Goal: Task Accomplishment & Management: Use online tool/utility

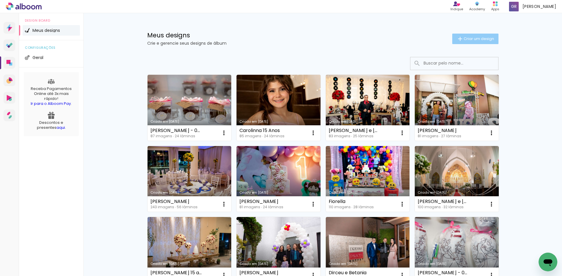
click at [471, 37] on span "Criar um design" at bounding box center [478, 39] width 30 height 4
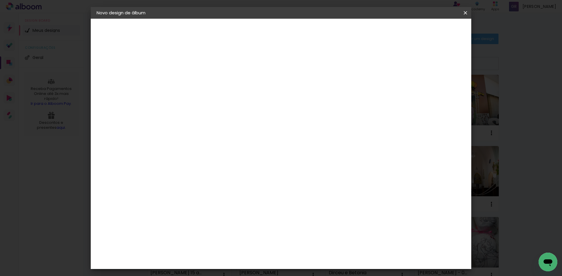
click at [192, 79] on input at bounding box center [192, 78] width 0 height 9
type input "[PERSON_NAME] e [PERSON_NAME] - 01.05. 2025"
type paper-input "[PERSON_NAME] e [PERSON_NAME] - 01.05. 2025"
click at [0, 0] on slot "Avançar" at bounding box center [0, 0] width 0 height 0
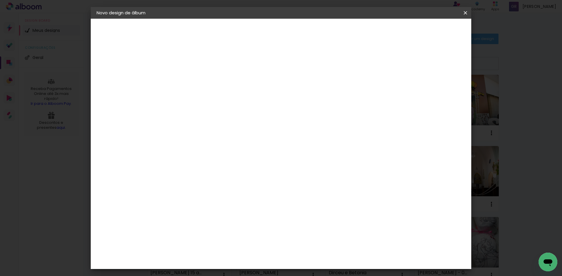
click at [203, 222] on div "Go image" at bounding box center [195, 226] width 14 height 9
click at [0, 0] on slot "Avançar" at bounding box center [0, 0] width 0 height 0
click at [222, 98] on iron-icon at bounding box center [218, 101] width 7 height 7
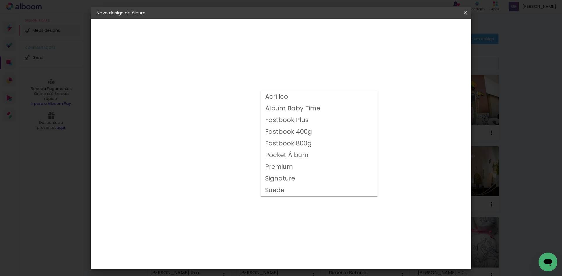
click at [0, 0] on slot "Fastbook 400g" at bounding box center [0, 0] width 0 height 0
type input "Fastbook 400g"
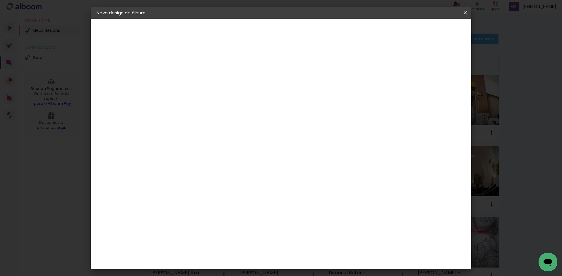
scroll to position [59, 0]
click at [232, 230] on span "25 × 25" at bounding box center [218, 238] width 27 height 16
click at [0, 0] on slot "Avançar" at bounding box center [0, 0] width 0 height 0
click at [396, 63] on div at bounding box center [392, 63] width 5 height 5
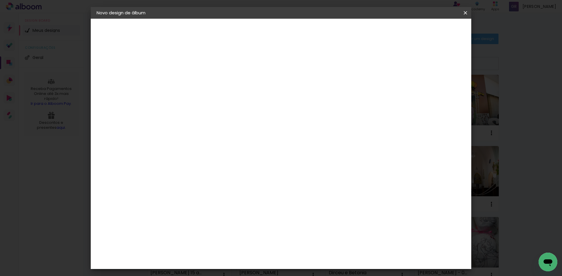
type paper-checkbox "on"
click at [429, 32] on span "Iniciar design" at bounding box center [415, 31] width 27 height 4
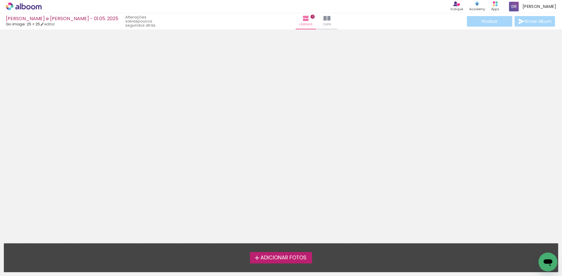
click at [279, 257] on span "Adicionar Fotos" at bounding box center [283, 258] width 46 height 5
click at [0, 0] on input "file" at bounding box center [0, 0] width 0 height 0
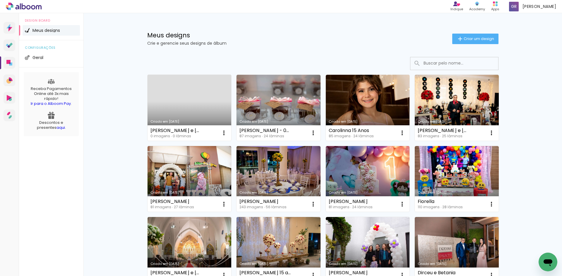
click at [180, 107] on link "Criado em [DATE]" at bounding box center [189, 108] width 84 height 66
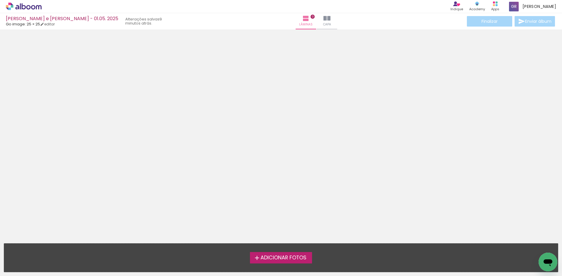
click at [284, 259] on span "Adicionar Fotos" at bounding box center [283, 258] width 46 height 5
click at [0, 0] on input "file" at bounding box center [0, 0] width 0 height 0
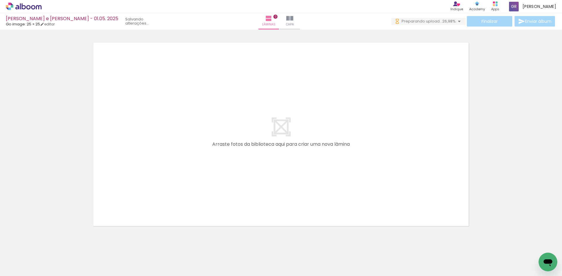
click at [57, 259] on div at bounding box center [58, 256] width 19 height 29
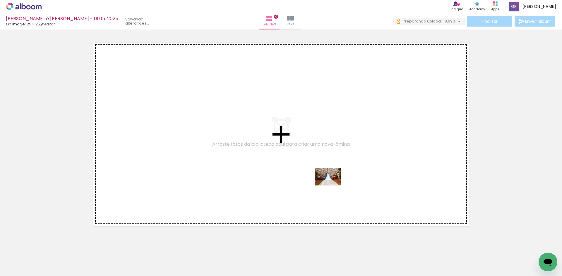
drag, startPoint x: 425, startPoint y: 261, endPoint x: 330, endPoint y: 188, distance: 119.7
click at [331, 185] on quentale-workspace at bounding box center [281, 138] width 562 height 276
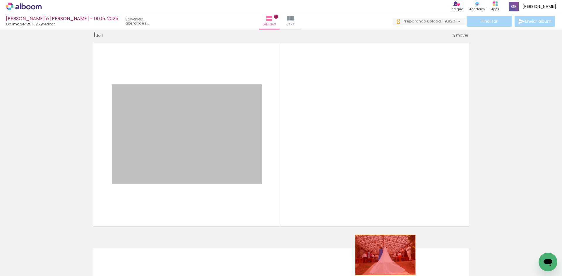
drag, startPoint x: 234, startPoint y: 145, endPoint x: 383, endPoint y: 255, distance: 185.4
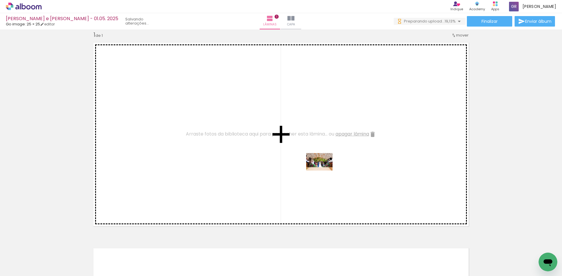
drag, startPoint x: 484, startPoint y: 258, endPoint x: 324, endPoint y: 171, distance: 182.6
click at [324, 171] on quentale-workspace at bounding box center [281, 138] width 562 height 276
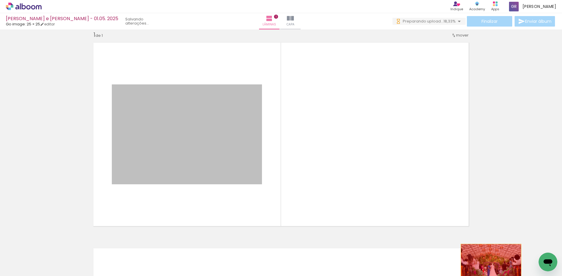
drag, startPoint x: 226, startPoint y: 130, endPoint x: 489, endPoint y: 264, distance: 294.7
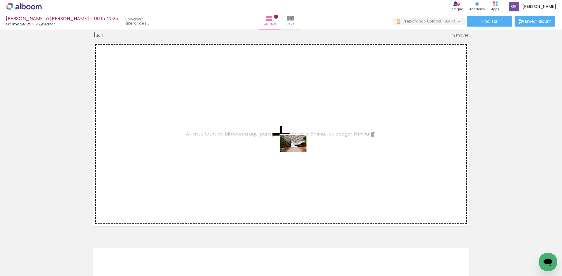
drag, startPoint x: 413, startPoint y: 260, endPoint x: 297, endPoint y: 159, distance: 154.3
click at [297, 152] on quentale-workspace at bounding box center [281, 138] width 562 height 276
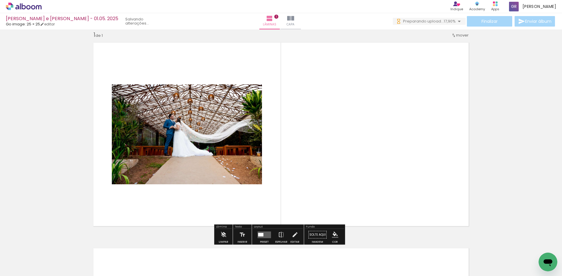
click at [258, 234] on div at bounding box center [260, 235] width 5 height 4
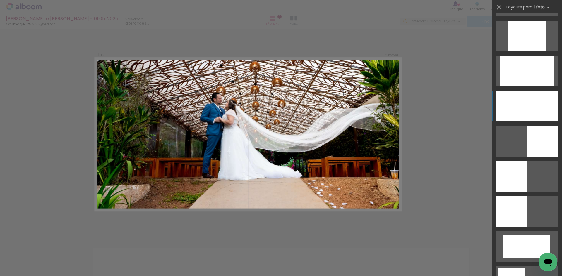
click at [532, 104] on div at bounding box center [526, 106] width 61 height 31
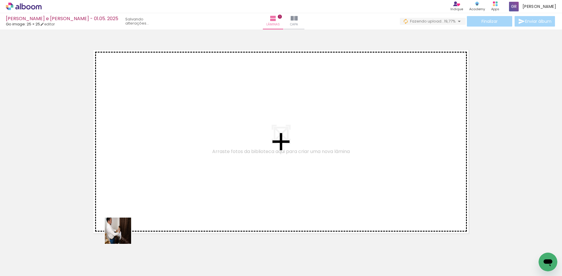
drag, startPoint x: 93, startPoint y: 257, endPoint x: 139, endPoint y: 188, distance: 82.4
click at [139, 188] on quentale-workspace at bounding box center [281, 138] width 562 height 276
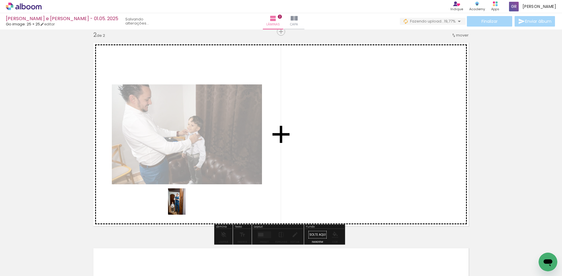
drag, startPoint x: 141, startPoint y: 254, endPoint x: 185, endPoint y: 206, distance: 65.2
click at [185, 206] on quentale-workspace at bounding box center [281, 138] width 562 height 276
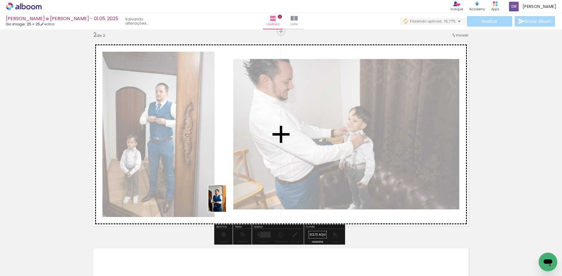
drag, startPoint x: 181, startPoint y: 253, endPoint x: 226, endPoint y: 203, distance: 66.9
click at [226, 203] on quentale-workspace at bounding box center [281, 138] width 562 height 276
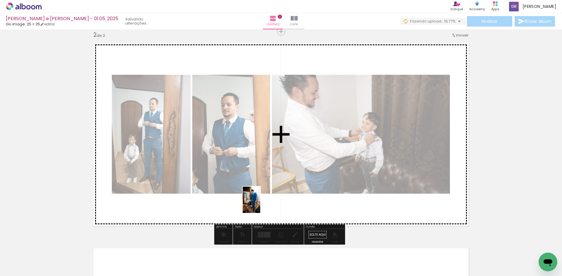
drag, startPoint x: 217, startPoint y: 255, endPoint x: 260, endPoint y: 205, distance: 66.6
click at [260, 205] on quentale-workspace at bounding box center [281, 138] width 562 height 276
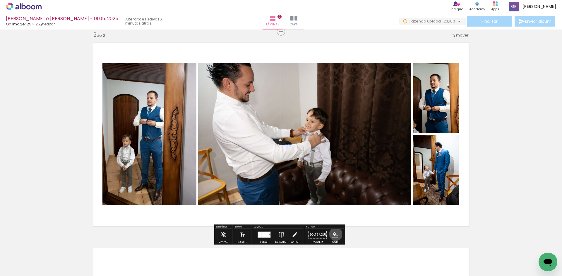
click at [334, 235] on iron-icon "color picker" at bounding box center [335, 235] width 6 height 6
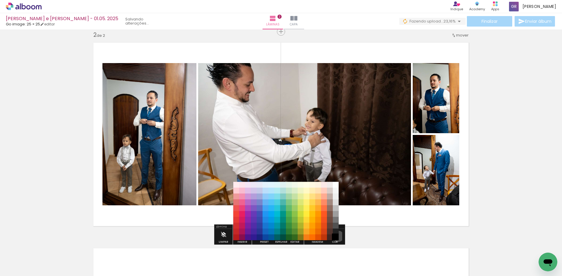
click at [336, 237] on paper-item "#000000" at bounding box center [336, 238] width 6 height 6
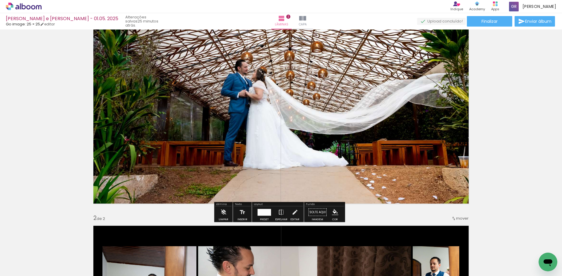
scroll to position [29, 0]
